Goal: Task Accomplishment & Management: Manage account settings

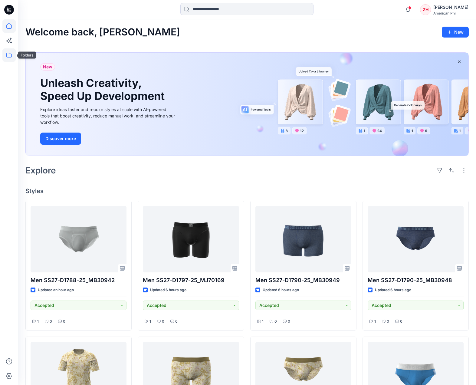
click at [12, 55] on icon at bounding box center [8, 54] width 13 height 13
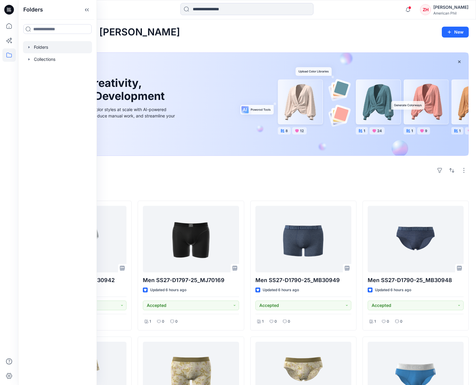
click at [63, 51] on div at bounding box center [57, 47] width 69 height 12
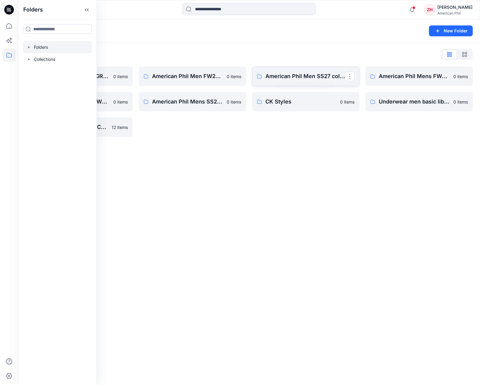
click at [309, 70] on link "American Phil Men SS27 collection" at bounding box center [305, 76] width 107 height 19
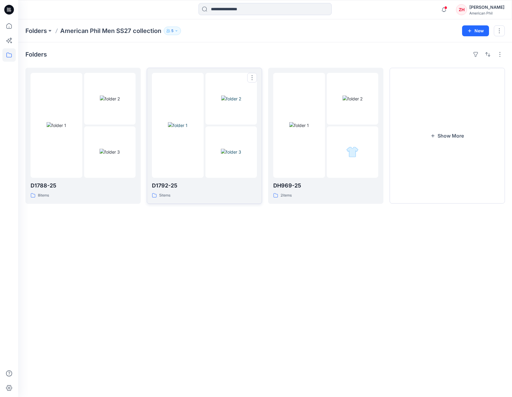
click at [200, 98] on div at bounding box center [178, 125] width 52 height 105
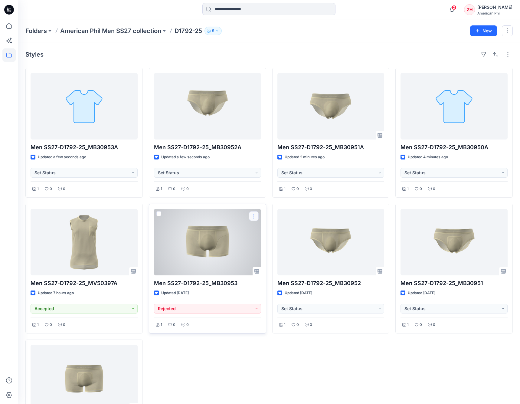
click at [255, 215] on button "button" at bounding box center [254, 216] width 10 height 10
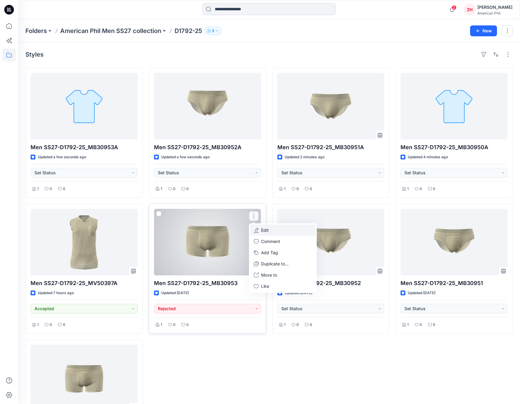
click at [268, 227] on p "Edit" at bounding box center [265, 230] width 8 height 6
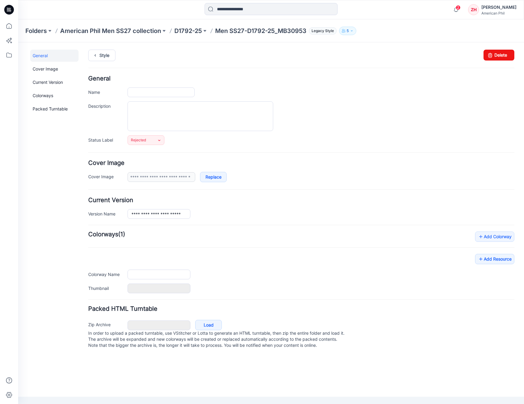
type input "**********"
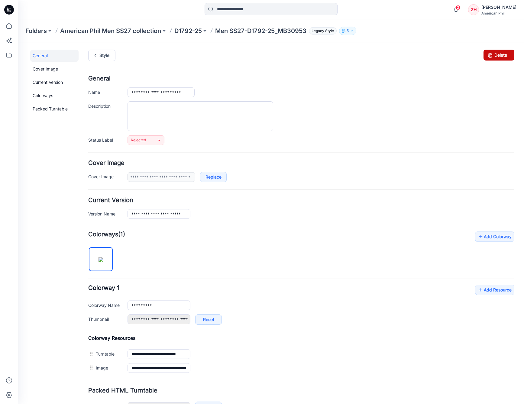
click at [498, 58] on link "Delete" at bounding box center [499, 55] width 31 height 11
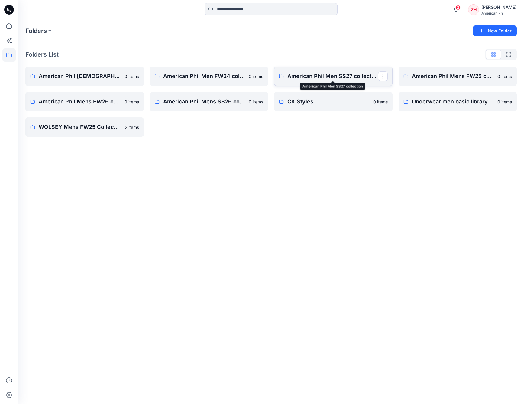
click at [324, 75] on p "American Phil Men SS27 collection" at bounding box center [333, 76] width 91 height 8
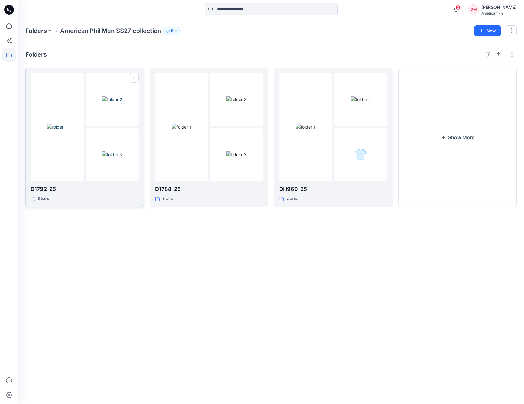
click at [71, 89] on div at bounding box center [57, 127] width 53 height 108
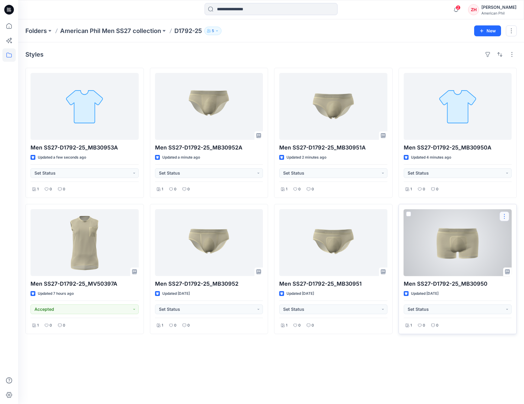
click at [504, 216] on button "button" at bounding box center [505, 216] width 10 height 10
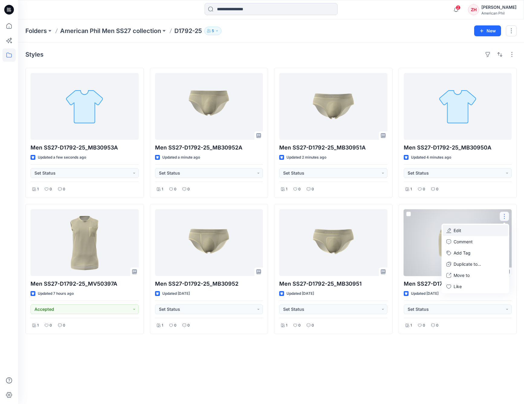
click at [492, 232] on button "Edit" at bounding box center [475, 230] width 65 height 11
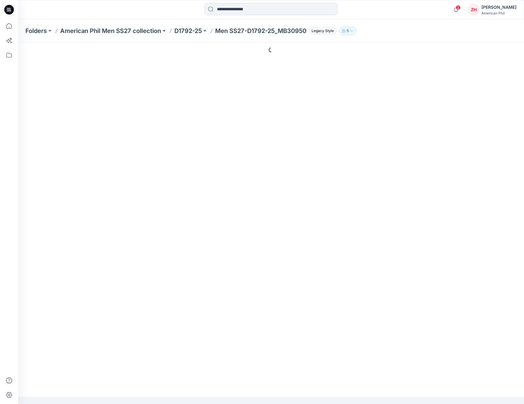
type input "**********"
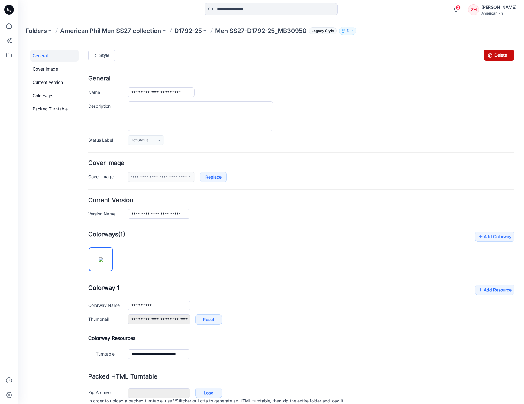
click at [495, 53] on link "Delete" at bounding box center [499, 55] width 31 height 11
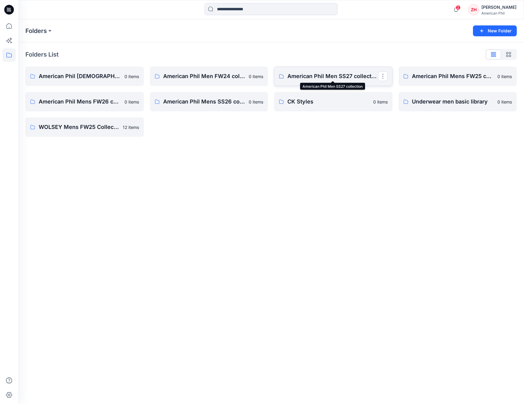
click at [344, 77] on p "American Phil Men SS27 collection" at bounding box center [333, 76] width 91 height 8
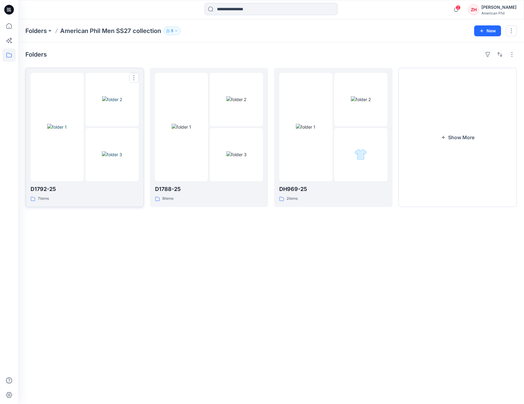
click at [102, 103] on img at bounding box center [112, 99] width 20 height 6
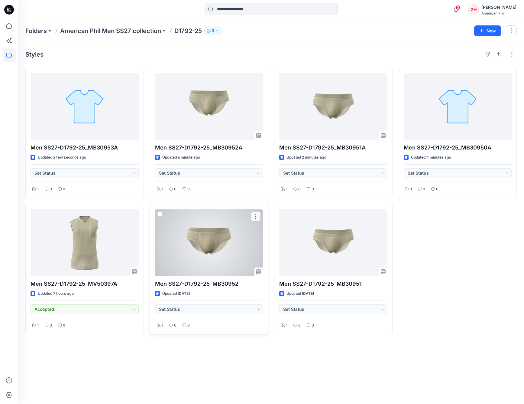
click at [258, 215] on button "button" at bounding box center [256, 216] width 10 height 10
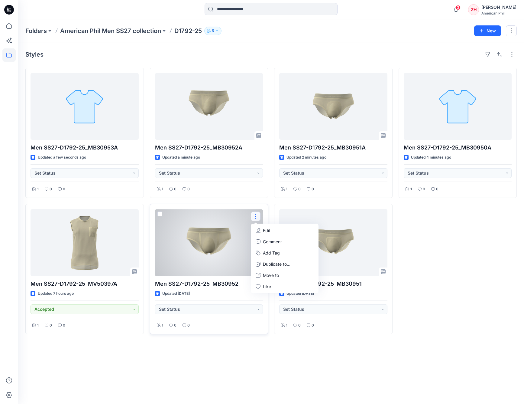
click at [270, 230] on p "Edit" at bounding box center [267, 230] width 8 height 6
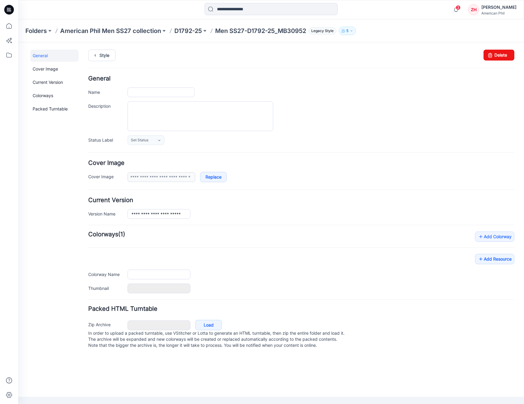
type input "**********"
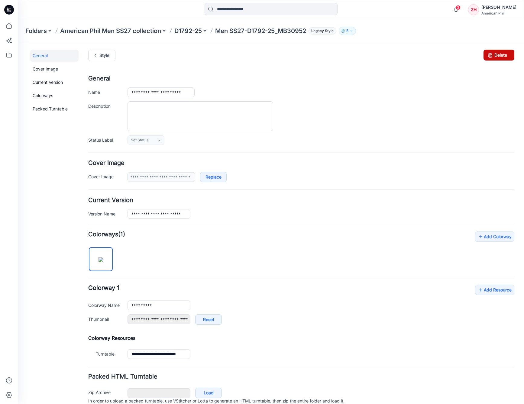
click at [500, 56] on link "Delete" at bounding box center [499, 55] width 31 height 11
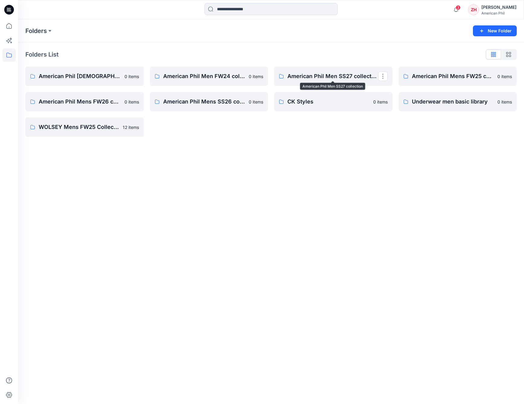
click at [319, 78] on p "American Phil Men SS27 collection" at bounding box center [333, 76] width 91 height 8
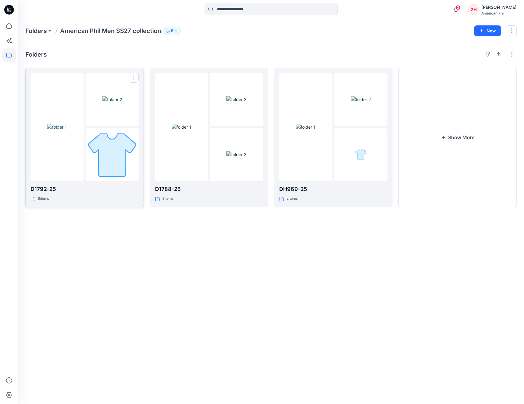
click at [102, 96] on img at bounding box center [112, 99] width 20 height 6
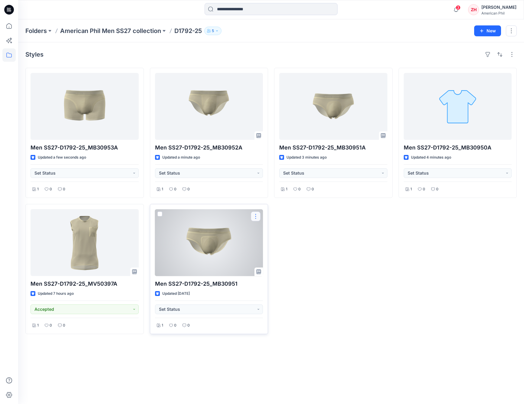
click at [257, 215] on button "button" at bounding box center [256, 216] width 10 height 10
click at [277, 229] on button "Edit" at bounding box center [284, 230] width 65 height 11
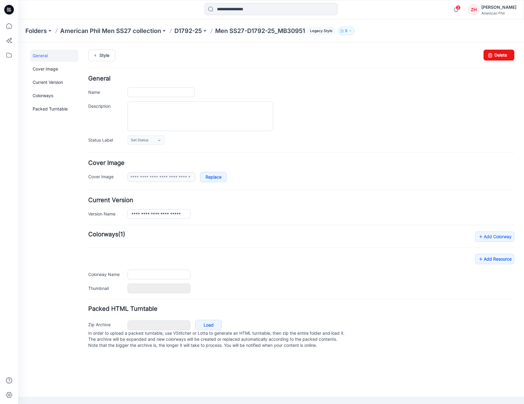
type input "**********"
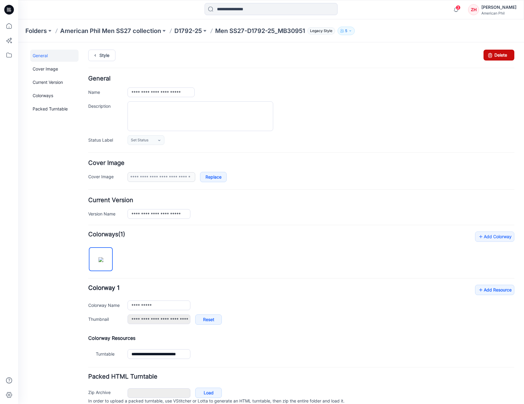
click at [504, 57] on link "Delete" at bounding box center [499, 55] width 31 height 11
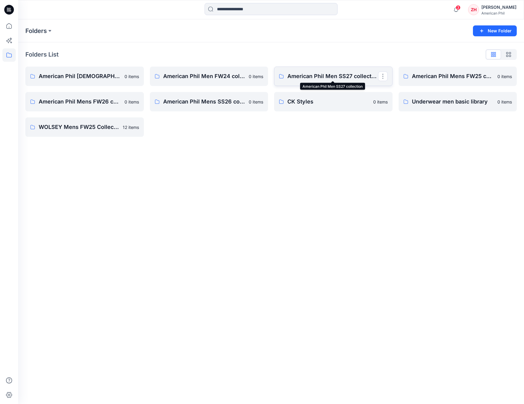
click at [329, 75] on p "American Phil Men SS27 collection" at bounding box center [333, 76] width 91 height 8
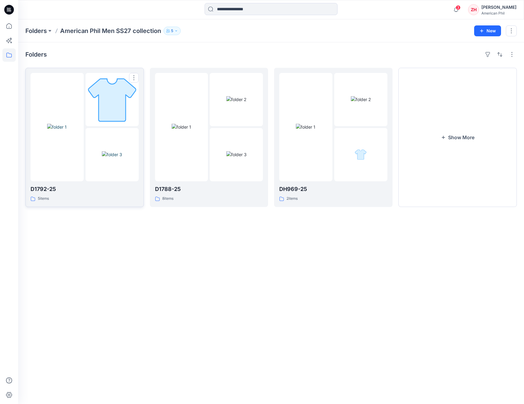
click at [68, 100] on div at bounding box center [57, 127] width 53 height 108
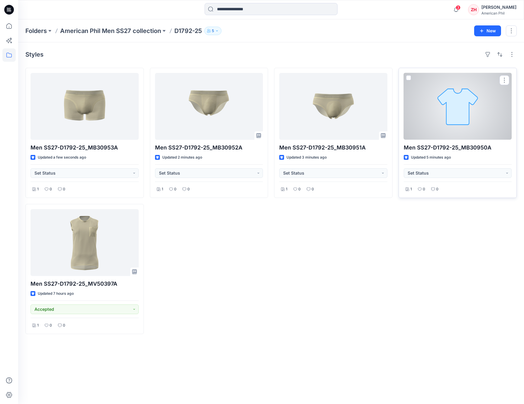
click at [463, 106] on div at bounding box center [458, 106] width 108 height 67
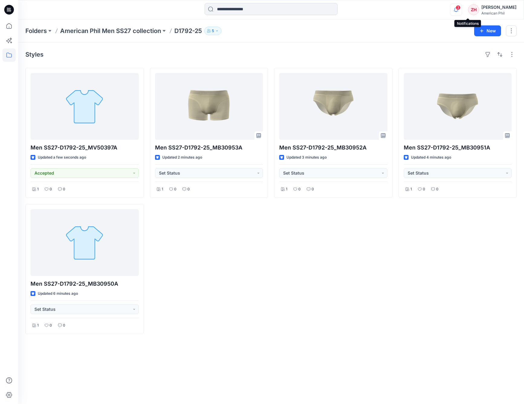
click at [462, 8] on icon "button" at bounding box center [456, 10] width 11 height 12
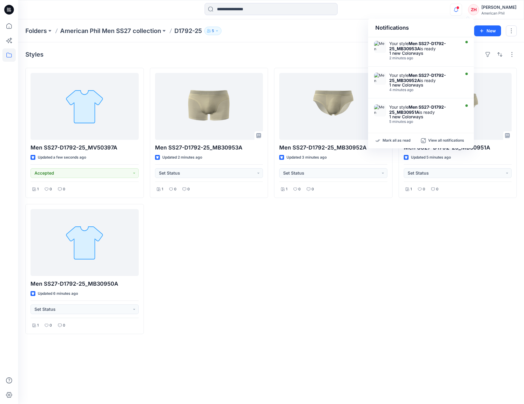
click at [437, 15] on div "Notifications Your style Men SS27-D1792-25_MB30953A is ready 1 new Colorways 2 …" at bounding box center [271, 9] width 506 height 13
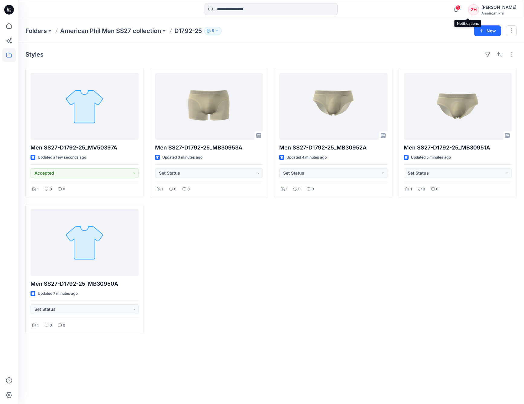
click at [461, 8] on span "1" at bounding box center [458, 7] width 5 height 5
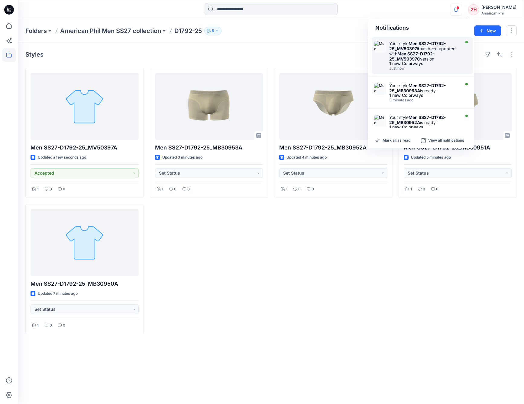
drag, startPoint x: 431, startPoint y: 42, endPoint x: 434, endPoint y: 44, distance: 3.7
click at [431, 42] on strong "Men SS27-D1792-25_MV50397A" at bounding box center [418, 46] width 57 height 10
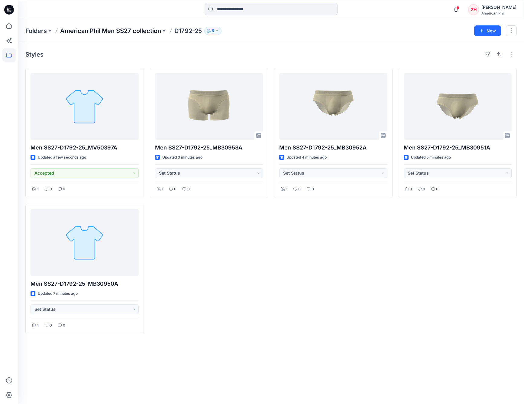
click at [143, 32] on p "American Phil Men SS27 collection" at bounding box center [110, 31] width 101 height 8
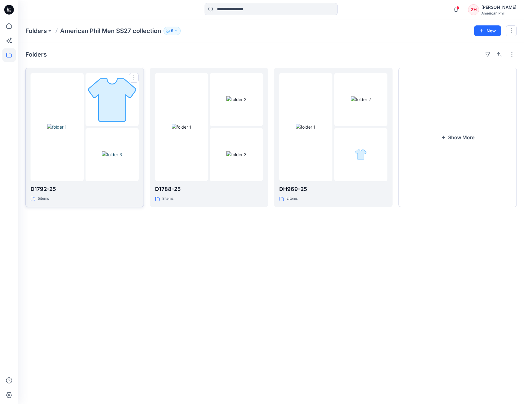
click at [61, 126] on img at bounding box center [57, 127] width 20 height 6
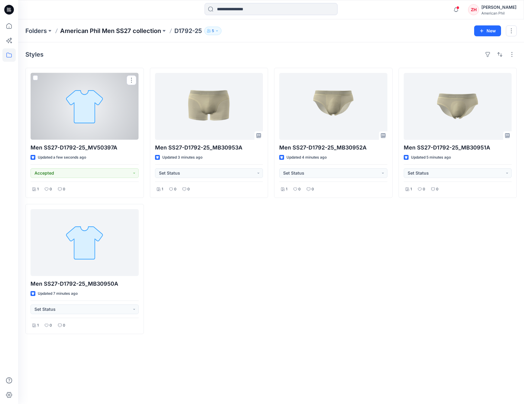
click at [94, 33] on p "American Phil Men SS27 collection" at bounding box center [110, 31] width 101 height 8
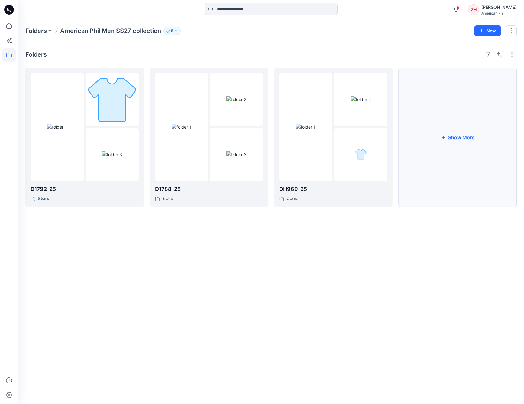
click at [457, 139] on button "Show More" at bounding box center [458, 137] width 119 height 139
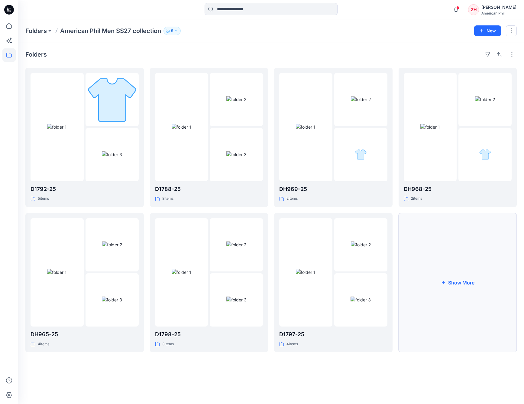
click at [471, 234] on button "Show More" at bounding box center [458, 282] width 119 height 139
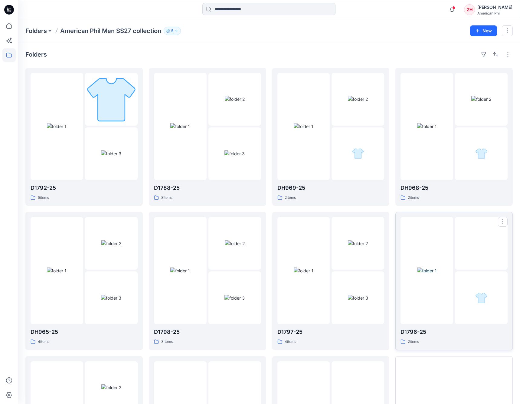
scroll to position [106, 0]
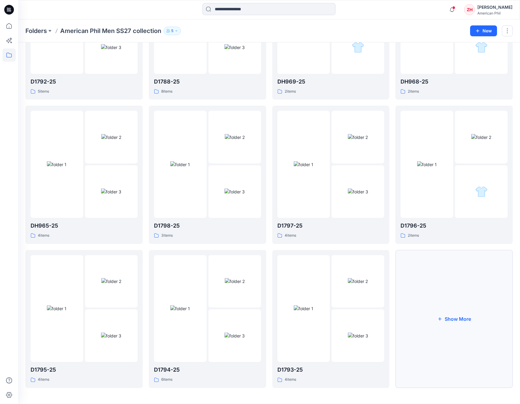
click at [442, 285] on button "Show More" at bounding box center [453, 319] width 117 height 138
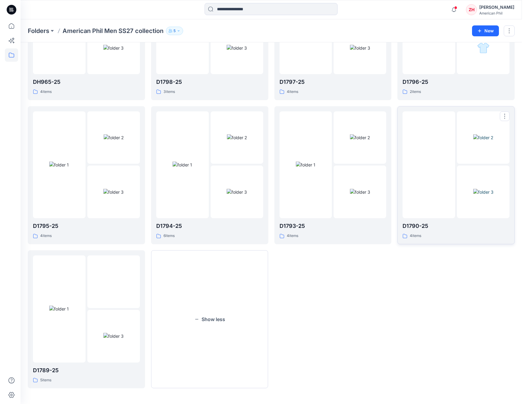
scroll to position [0, 0]
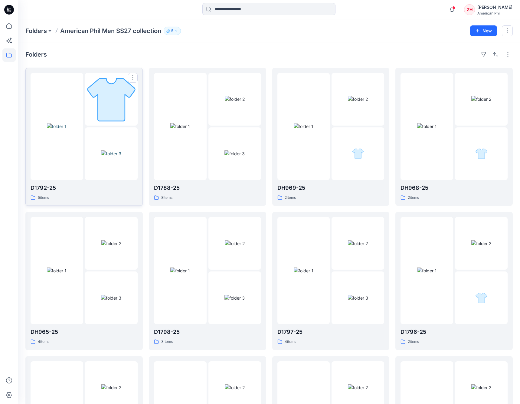
click at [67, 129] on img at bounding box center [57, 126] width 20 height 6
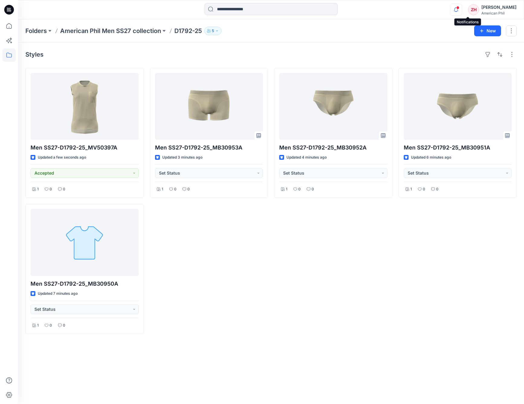
click at [462, 6] on icon "button" at bounding box center [456, 10] width 11 height 12
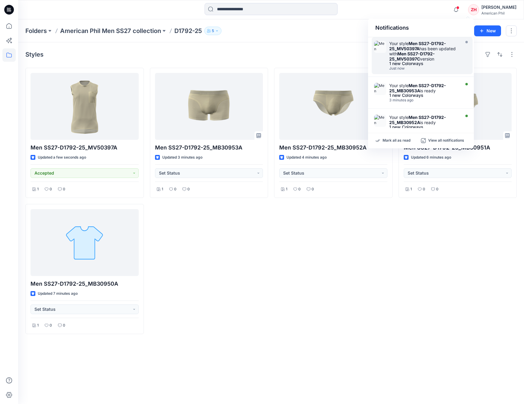
click at [429, 56] on div "Your style Men SS27-D1792-25_MV50397A has been updated with Men SS27-D1792-25_M…" at bounding box center [425, 51] width 70 height 21
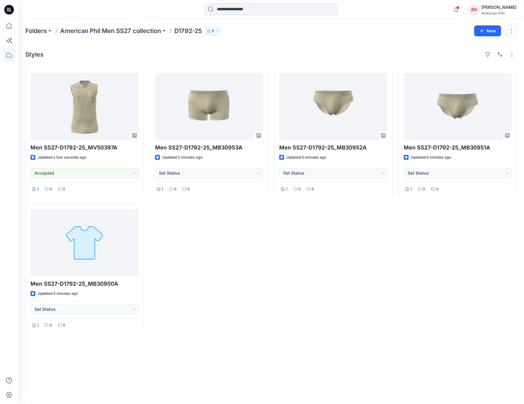
click at [349, 41] on div "Folders American Phil Men SS27 collection D1792-25 5 New" at bounding box center [271, 30] width 506 height 23
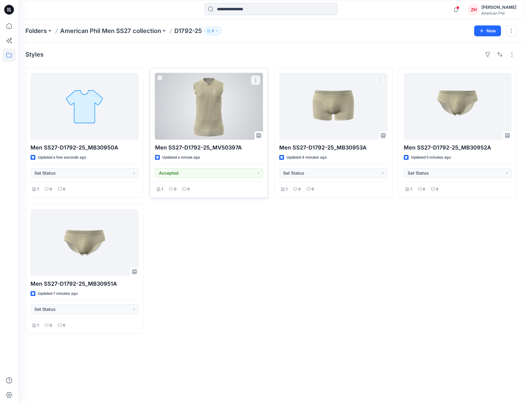
click at [237, 109] on div at bounding box center [209, 106] width 108 height 67
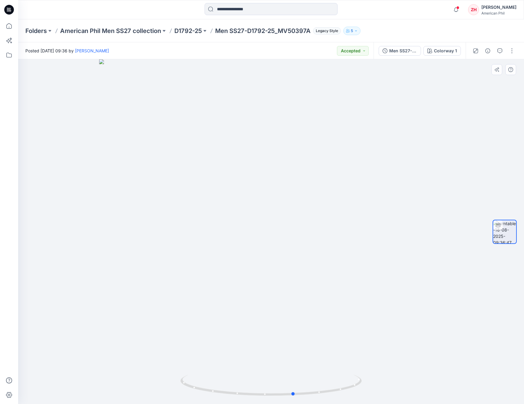
drag, startPoint x: 351, startPoint y: 244, endPoint x: 395, endPoint y: 237, distance: 44.2
click at [395, 237] on div at bounding box center [271, 231] width 506 height 344
drag, startPoint x: 184, startPoint y: 140, endPoint x: 139, endPoint y: 134, distance: 45.4
click at [139, 134] on div at bounding box center [271, 231] width 506 height 344
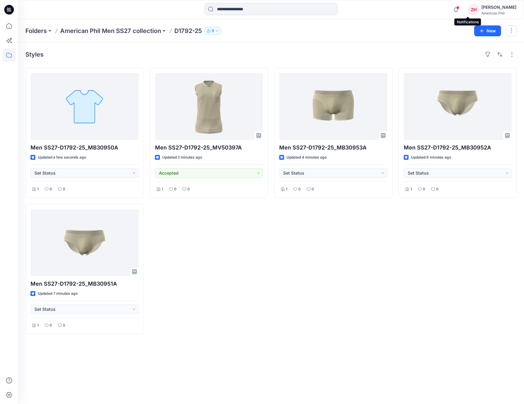
click at [460, 8] on span at bounding box center [458, 7] width 3 height 3
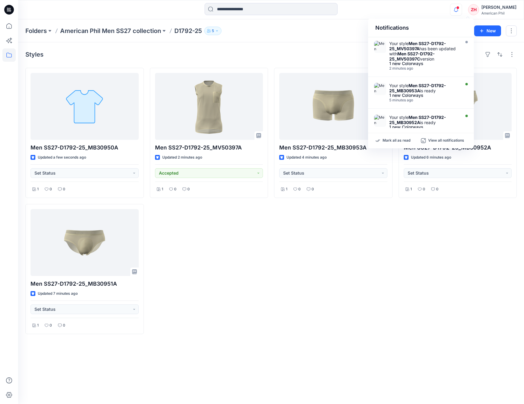
click at [448, 5] on div "Notifications Your style Men SS27-D1792-25_MV50397A has been updated with Men S…" at bounding box center [271, 9] width 506 height 13
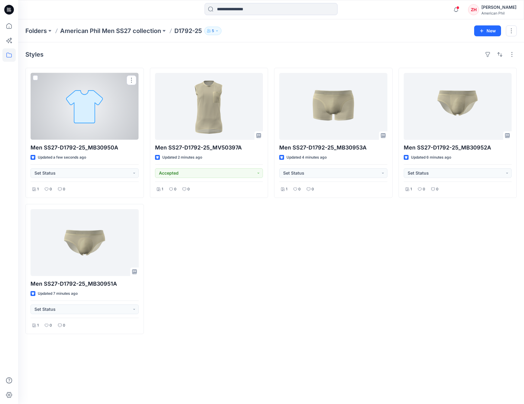
click at [110, 119] on div at bounding box center [85, 106] width 108 height 67
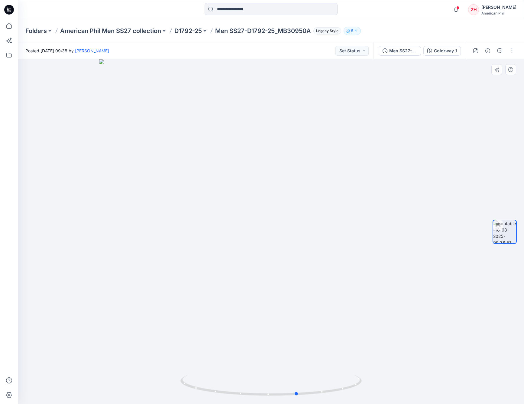
drag, startPoint x: 367, startPoint y: 214, endPoint x: 312, endPoint y: 145, distance: 87.9
click at [394, 201] on div at bounding box center [271, 231] width 506 height 344
click at [133, 30] on p "American Phil Men SS27 collection" at bounding box center [110, 31] width 101 height 8
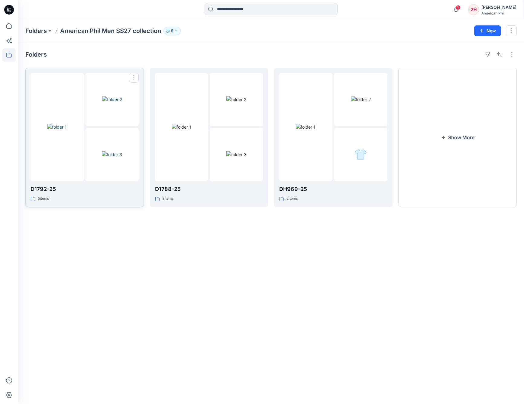
click at [102, 101] on img at bounding box center [112, 99] width 20 height 6
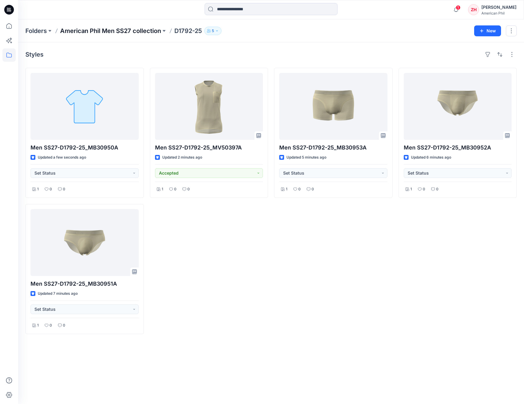
click at [123, 28] on p "American Phil Men SS27 collection" at bounding box center [110, 31] width 101 height 8
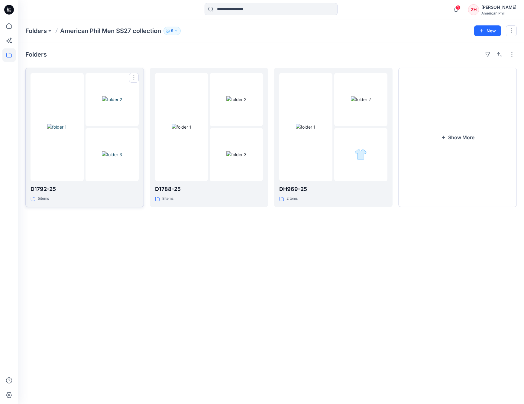
click at [102, 151] on img at bounding box center [112, 154] width 20 height 6
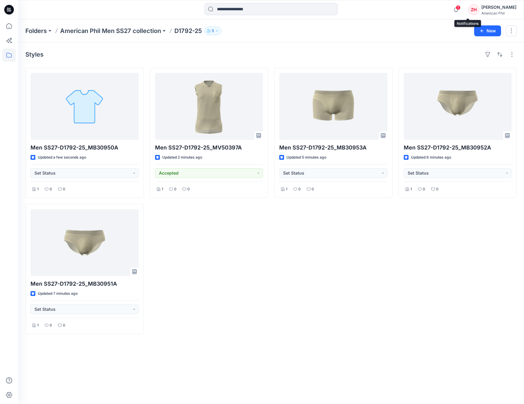
click at [461, 8] on span "1" at bounding box center [458, 7] width 5 height 5
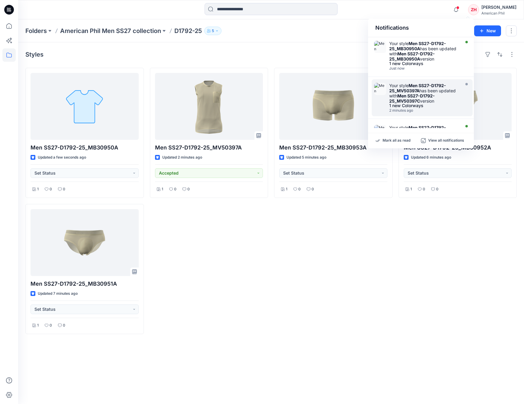
click at [428, 92] on strong "Men SS27-D1792-25_MV50397A" at bounding box center [418, 88] width 57 height 10
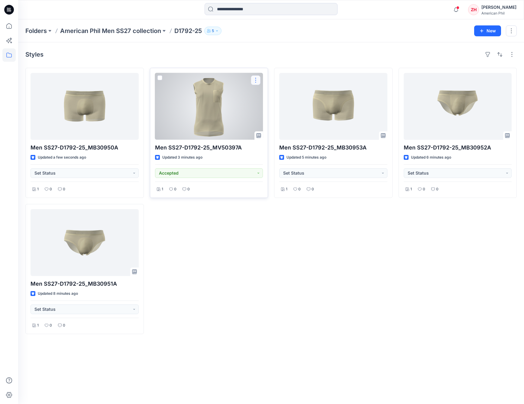
click at [257, 78] on button "button" at bounding box center [256, 80] width 10 height 10
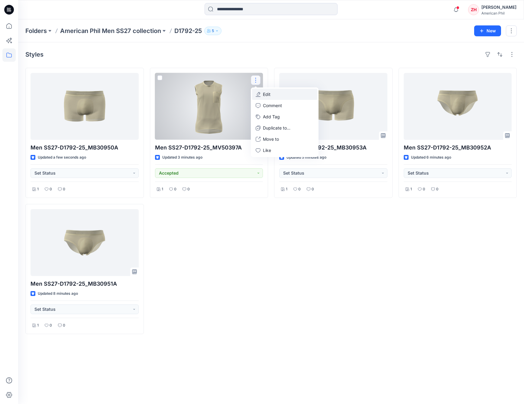
click at [266, 93] on p "Edit" at bounding box center [267, 94] width 8 height 6
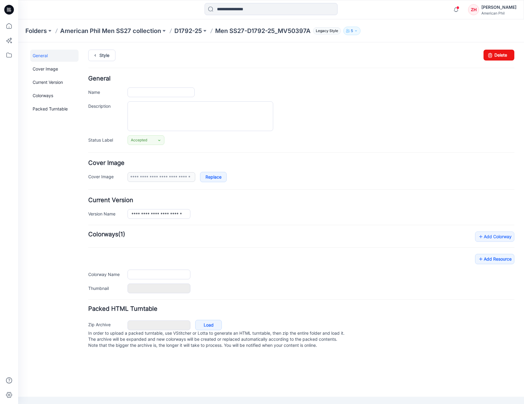
type input "**********"
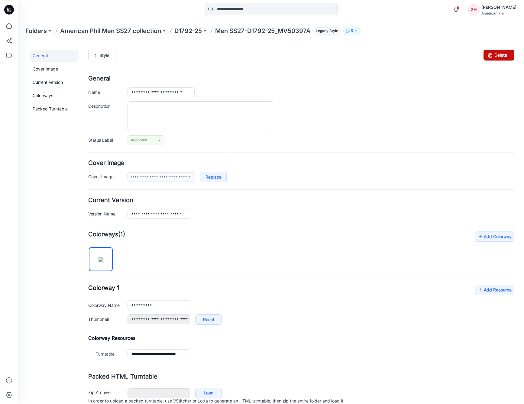
click at [493, 56] on link "Delete" at bounding box center [499, 55] width 31 height 11
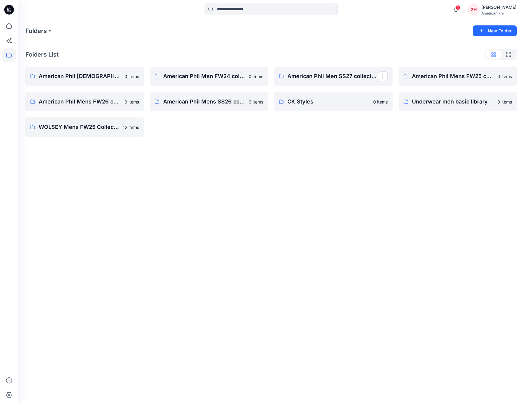
click at [343, 71] on link "American Phil Men SS27 collection" at bounding box center [333, 76] width 119 height 19
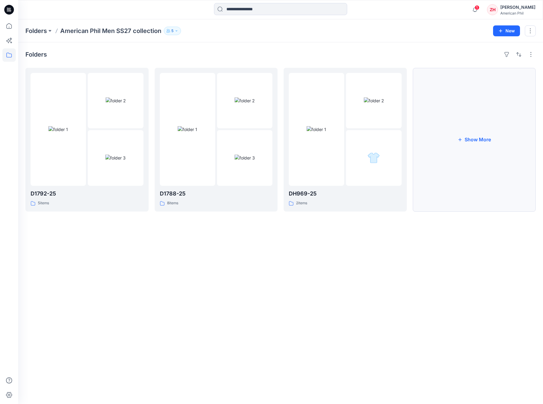
click at [452, 119] on button "Show More" at bounding box center [474, 140] width 123 height 144
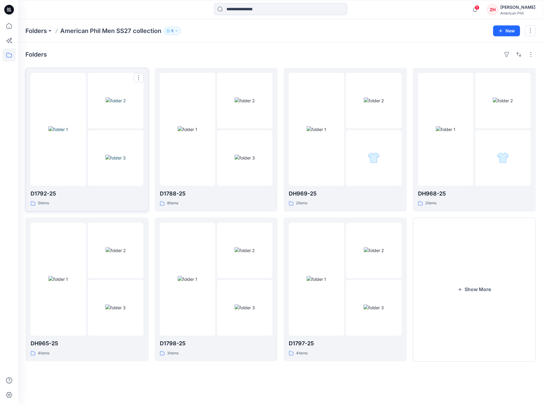
click at [64, 95] on div at bounding box center [58, 129] width 55 height 113
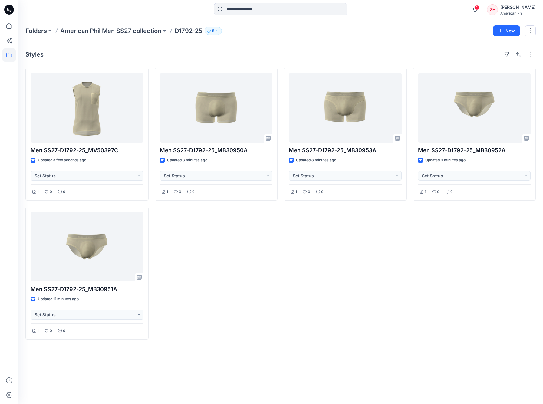
click at [417, 40] on div "Folders American Phil Men SS27 collection D1792-25 5 New" at bounding box center [280, 30] width 524 height 23
click at [320, 51] on div "Styles" at bounding box center [280, 55] width 510 height 10
click at [479, 7] on span "1" at bounding box center [476, 7] width 5 height 5
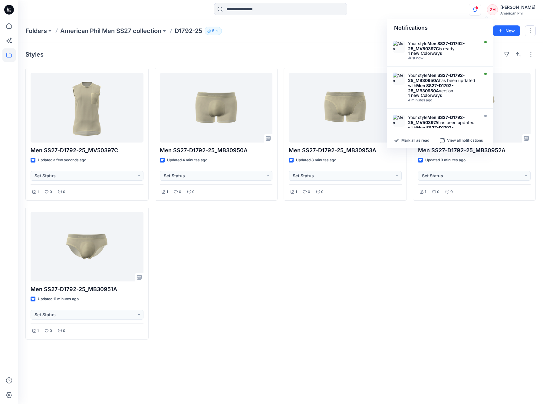
click at [462, 8] on div "Notifications Your style Men SS27-D1792-25_MV50397C is ready 1 new Colorways Ju…" at bounding box center [280, 9] width 524 height 13
